Goal: Task Accomplishment & Management: Complete application form

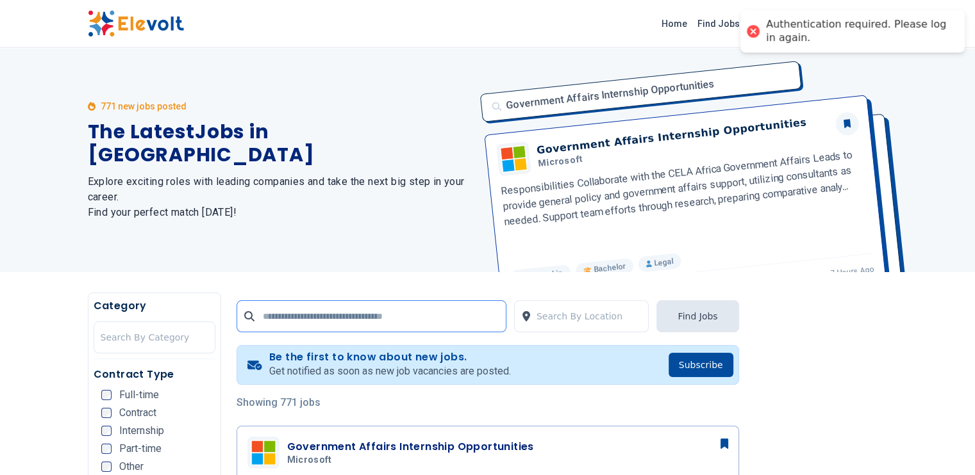
drag, startPoint x: 0, startPoint y: 0, endPoint x: 354, endPoint y: 320, distance: 477.3
click at [354, 320] on input "text" at bounding box center [371, 317] width 270 height 32
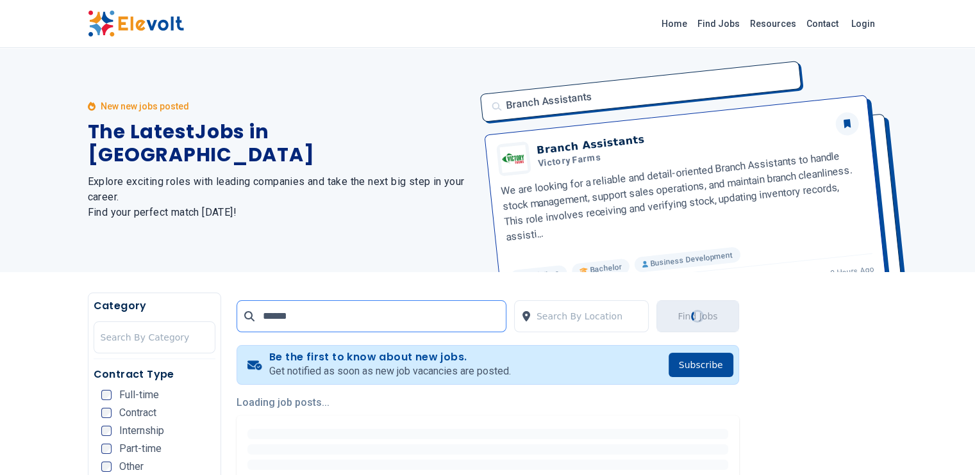
type input "******"
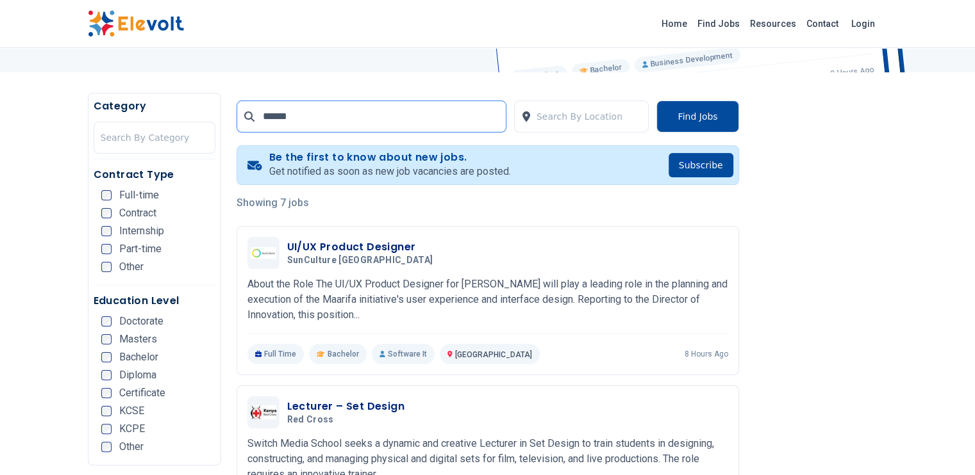
scroll to position [202, 0]
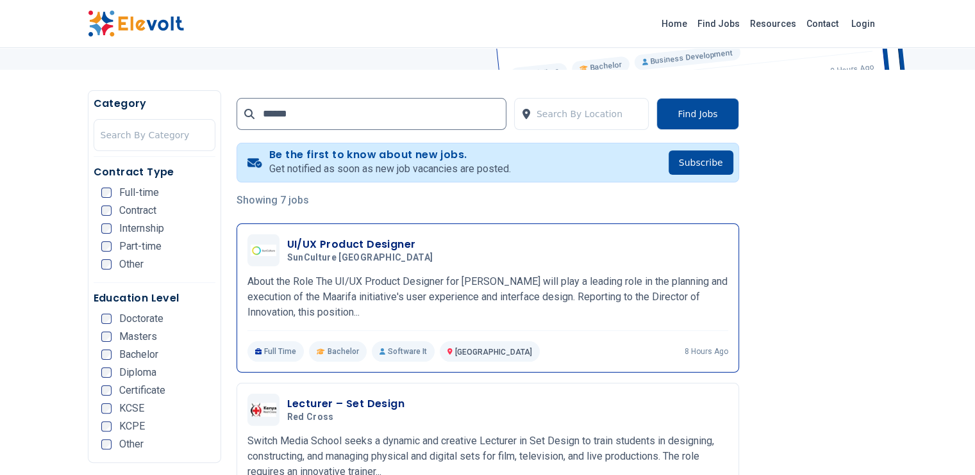
click at [351, 248] on h3 "UI/UX Product Designer" at bounding box center [362, 244] width 151 height 15
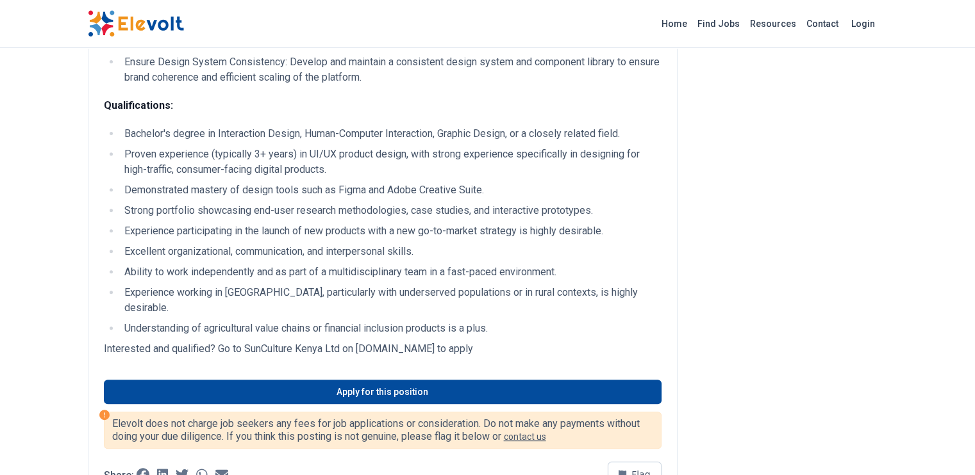
scroll to position [469, 0]
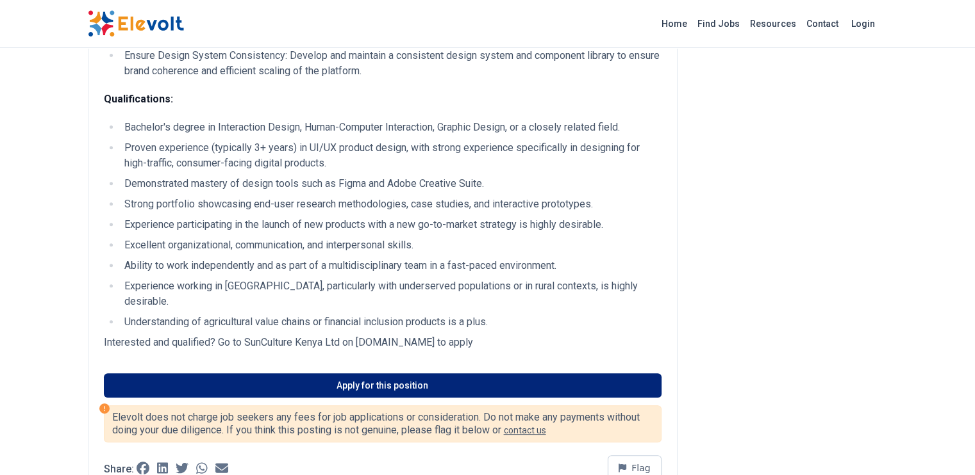
click at [481, 374] on link "Apply for this position" at bounding box center [382, 386] width 557 height 24
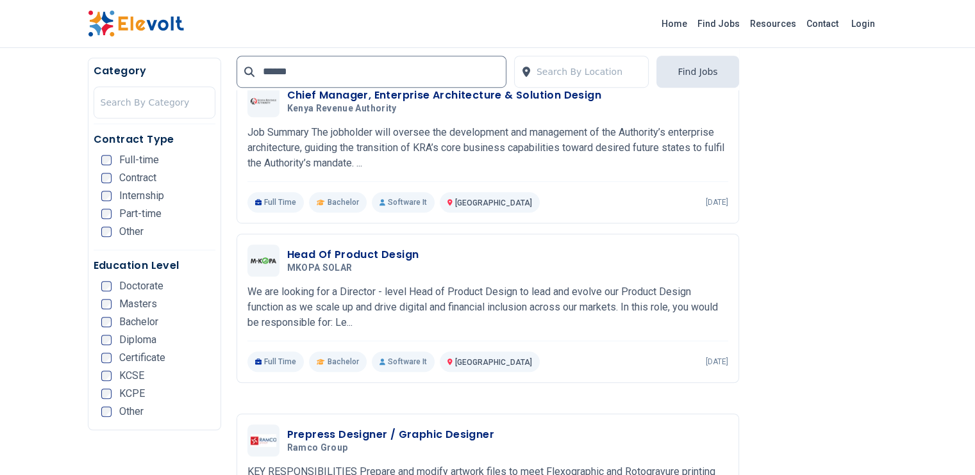
scroll to position [846, 0]
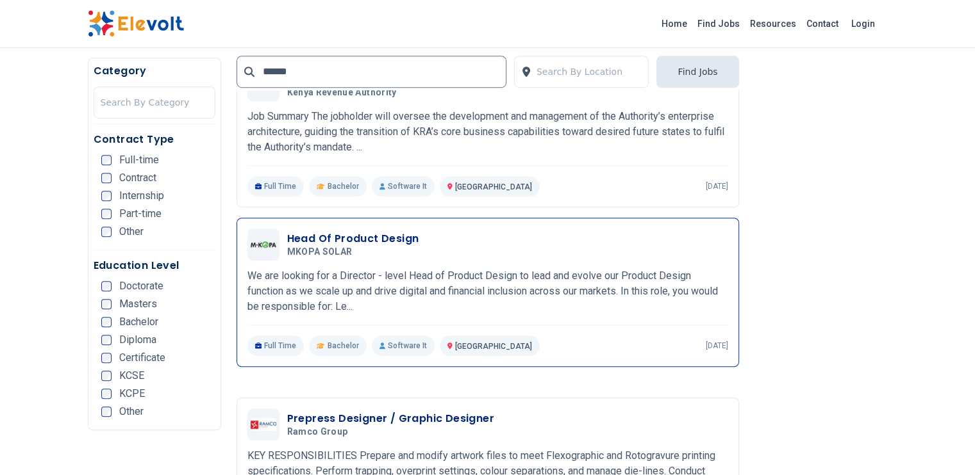
click at [581, 240] on div "Head Of Product Design MKOPA SOLAR 08/18/2025 09/17/2025 Nairobi KE We are look…" at bounding box center [487, 293] width 481 height 128
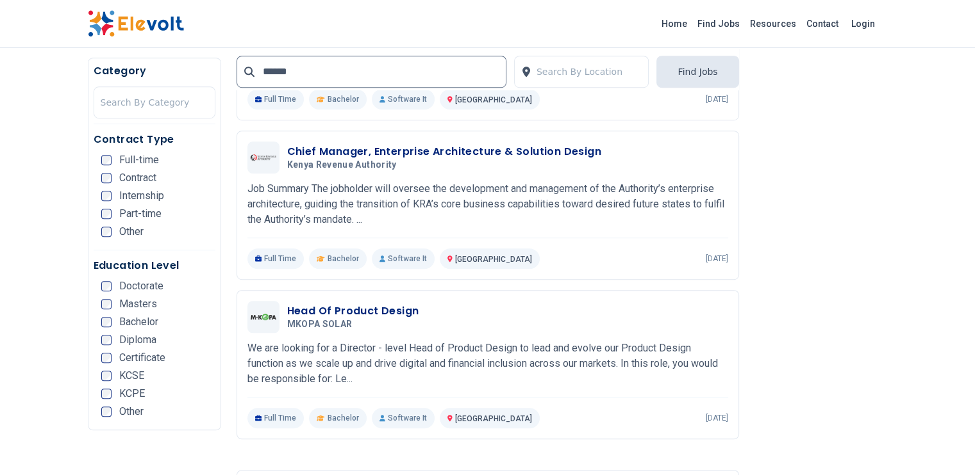
scroll to position [746, 0]
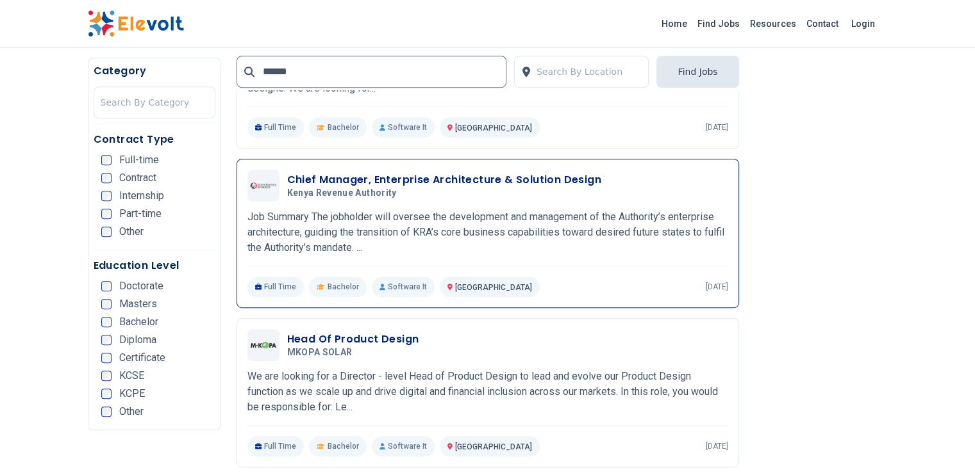
click at [723, 217] on p "Job Summary The jobholder will oversee the development and management of the Au…" at bounding box center [487, 233] width 481 height 46
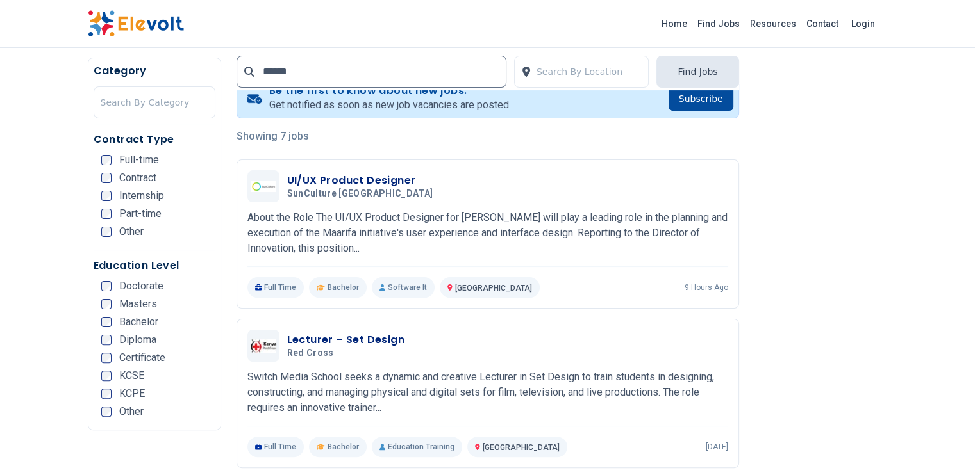
scroll to position [126, 0]
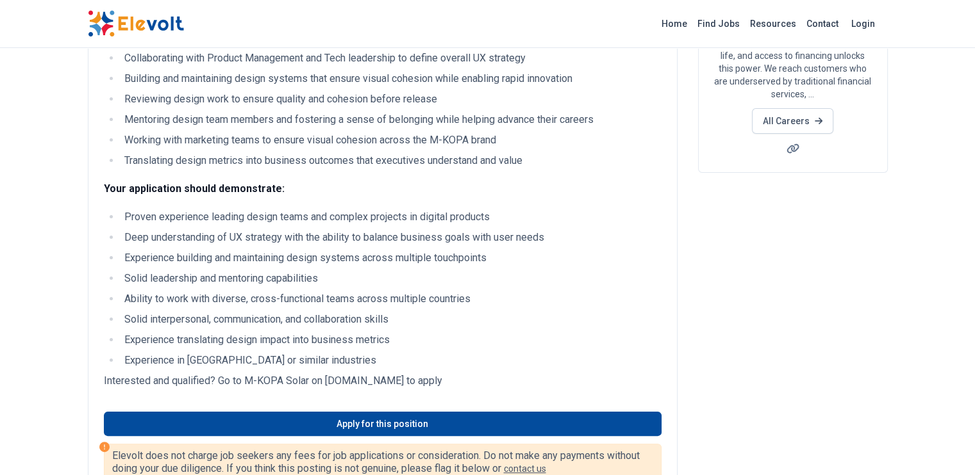
scroll to position [190, 0]
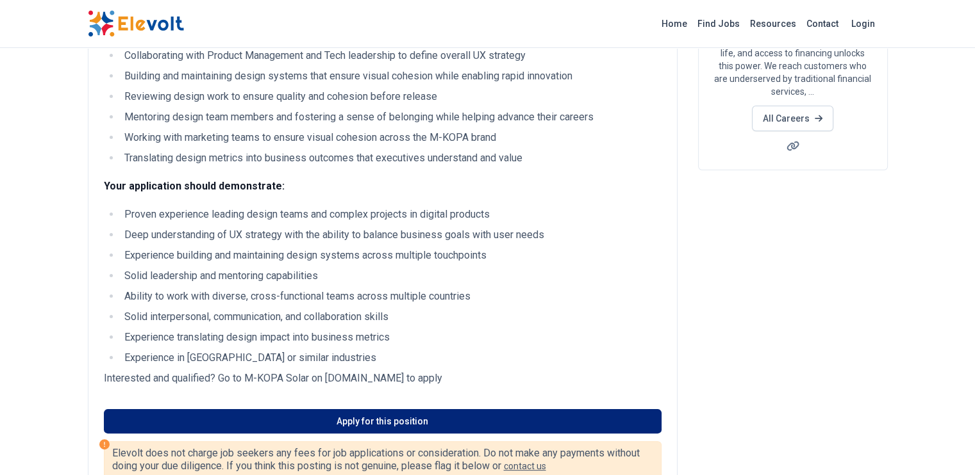
click at [349, 424] on link "Apply for this position" at bounding box center [382, 421] width 557 height 24
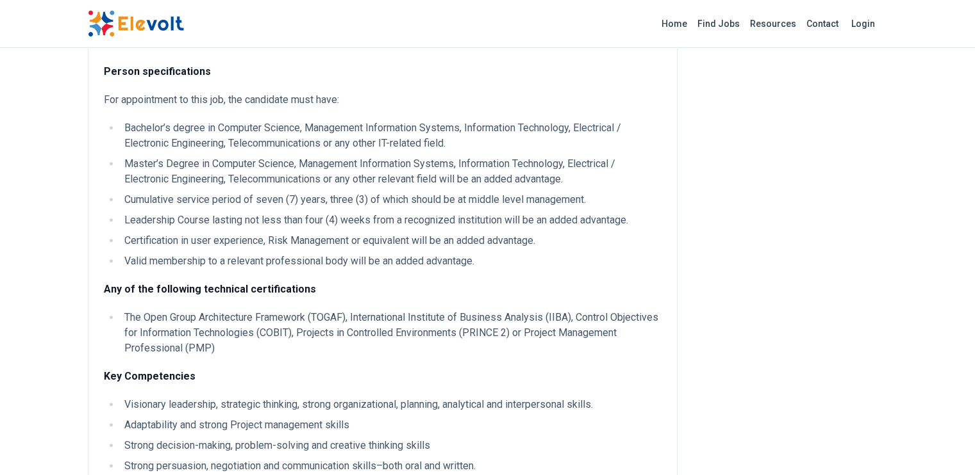
scroll to position [485, 0]
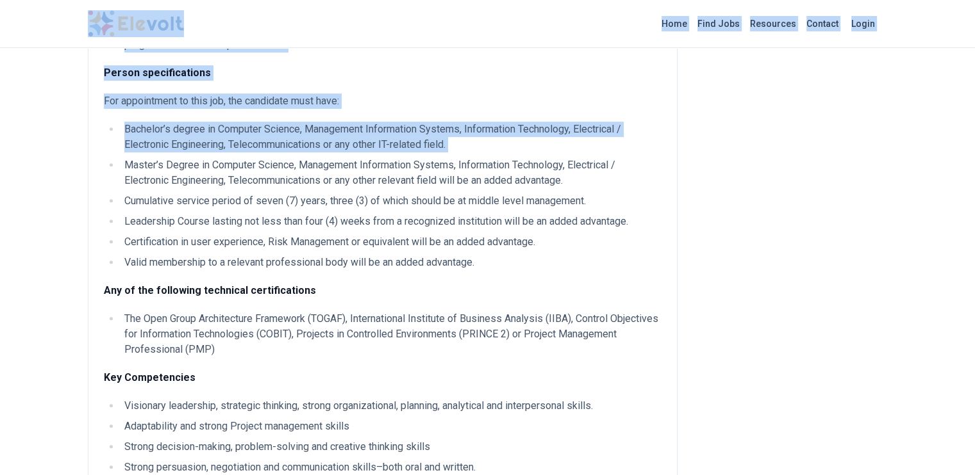
drag, startPoint x: 0, startPoint y: 40, endPoint x: 28, endPoint y: 135, distance: 99.4
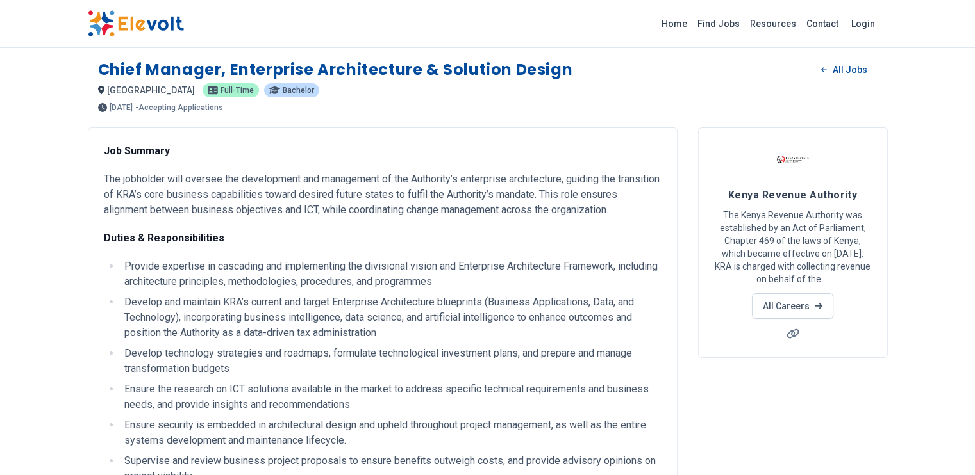
scroll to position [0, 0]
